Goal: Use online tool/utility: Utilize a website feature to perform a specific function

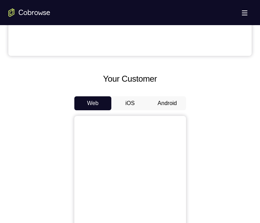
scroll to position [245, 0]
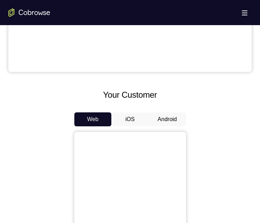
drag, startPoint x: 164, startPoint y: 117, endPoint x: 166, endPoint y: 120, distance: 3.8
click at [165, 119] on button "Android" at bounding box center [167, 120] width 37 height 14
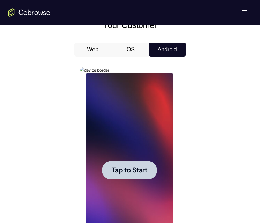
scroll to position [0, 0]
click at [145, 171] on span "Tap to Start" at bounding box center [130, 170] width 36 height 7
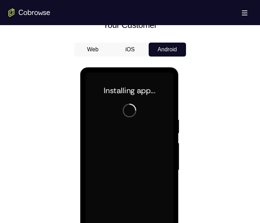
scroll to position [419, 0]
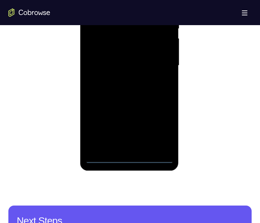
click at [129, 158] on div at bounding box center [130, 66] width 88 height 196
click at [158, 128] on div at bounding box center [130, 66] width 88 height 196
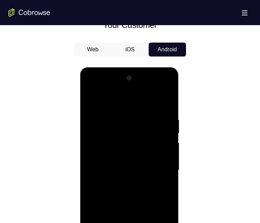
click at [114, 104] on div at bounding box center [130, 171] width 88 height 196
click at [161, 165] on div at bounding box center [130, 171] width 88 height 196
click at [122, 183] on div at bounding box center [130, 171] width 88 height 196
click at [130, 164] on div at bounding box center [130, 171] width 88 height 196
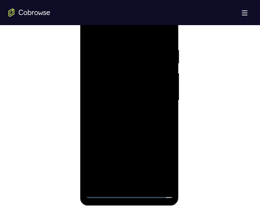
click at [138, 87] on div at bounding box center [130, 101] width 88 height 196
click at [152, 99] on div at bounding box center [130, 101] width 88 height 196
click at [150, 122] on div at bounding box center [130, 101] width 88 height 196
click at [128, 119] on div at bounding box center [130, 101] width 88 height 196
click at [142, 129] on div at bounding box center [130, 101] width 88 height 196
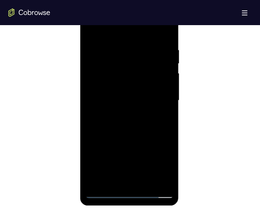
click at [146, 182] on div at bounding box center [130, 101] width 88 height 196
click at [127, 139] on div at bounding box center [130, 101] width 88 height 196
click at [124, 94] on div at bounding box center [130, 101] width 88 height 196
click at [125, 178] on div at bounding box center [130, 101] width 88 height 196
click at [166, 117] on div at bounding box center [130, 101] width 88 height 196
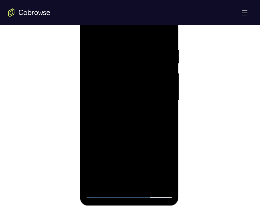
click at [93, 30] on div at bounding box center [130, 101] width 88 height 196
click at [113, 95] on div at bounding box center [130, 101] width 88 height 196
click at [115, 176] on div at bounding box center [130, 101] width 88 height 196
click at [164, 117] on div at bounding box center [130, 101] width 88 height 196
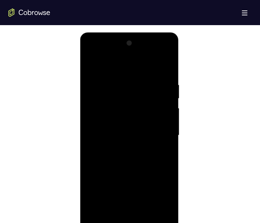
click at [93, 64] on div at bounding box center [130, 136] width 88 height 196
click at [92, 63] on div at bounding box center [130, 136] width 88 height 196
click at [122, 79] on div at bounding box center [130, 136] width 88 height 196
click at [171, 133] on div at bounding box center [130, 136] width 88 height 196
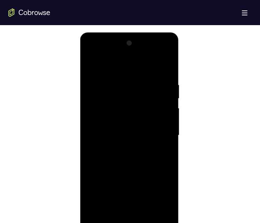
click at [89, 120] on div at bounding box center [130, 136] width 88 height 196
drag, startPoint x: 166, startPoint y: 135, endPoint x: 261, endPoint y: 166, distance: 99.6
click at [166, 135] on div at bounding box center [130, 136] width 88 height 196
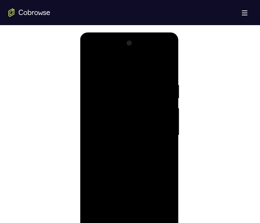
click at [166, 135] on div at bounding box center [130, 136] width 88 height 196
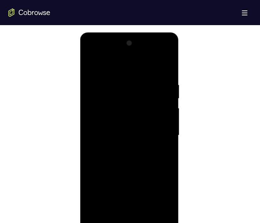
click at [165, 135] on div at bounding box center [130, 136] width 88 height 196
click at [168, 106] on div at bounding box center [130, 136] width 88 height 196
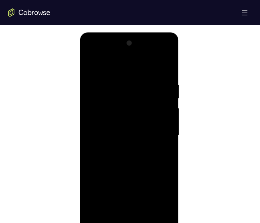
click at [168, 106] on div at bounding box center [130, 136] width 88 height 196
click at [164, 66] on div at bounding box center [130, 136] width 88 height 196
click at [147, 218] on div at bounding box center [130, 136] width 88 height 196
click at [127, 131] on div at bounding box center [130, 136] width 88 height 196
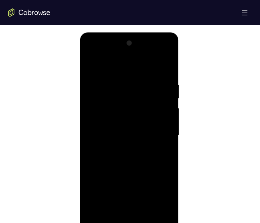
click at [127, 200] on div at bounding box center [130, 136] width 88 height 196
click at [147, 202] on div at bounding box center [130, 136] width 88 height 196
click at [161, 154] on div at bounding box center [130, 136] width 88 height 196
click at [90, 64] on div at bounding box center [130, 136] width 88 height 196
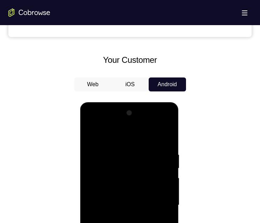
click at [94, 133] on div at bounding box center [130, 206] width 88 height 196
click at [141, 153] on div at bounding box center [130, 206] width 88 height 196
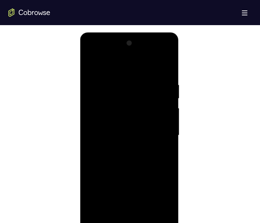
click at [166, 129] on div at bounding box center [130, 136] width 88 height 196
click at [167, 129] on div at bounding box center [130, 136] width 88 height 196
click at [170, 129] on div at bounding box center [130, 136] width 88 height 196
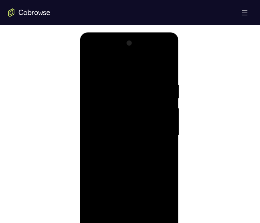
click at [163, 67] on div at bounding box center [130, 136] width 88 height 196
click at [146, 216] on div at bounding box center [130, 136] width 88 height 196
click at [141, 129] on div at bounding box center [130, 136] width 88 height 196
click at [134, 196] on div at bounding box center [130, 136] width 88 height 196
click at [161, 199] on div at bounding box center [130, 136] width 88 height 196
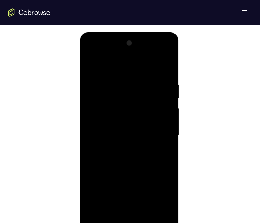
click at [165, 151] on div at bounding box center [130, 136] width 88 height 196
click at [91, 63] on div at bounding box center [130, 136] width 88 height 196
